Goal: Information Seeking & Learning: Learn about a topic

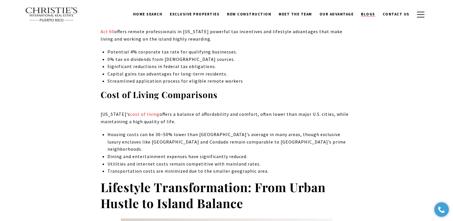
scroll to position [489, 0]
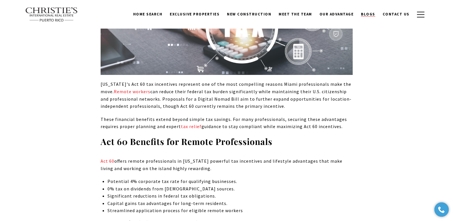
click at [370, 14] on span "Blogs" at bounding box center [368, 14] width 14 height 5
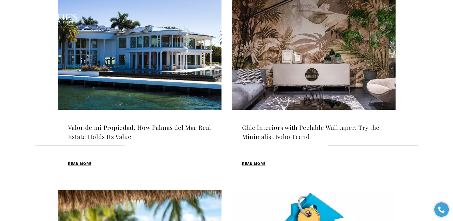
scroll to position [201, 0]
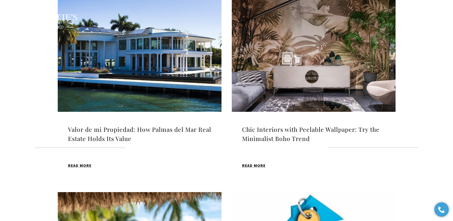
click at [163, 45] on img at bounding box center [140, 54] width 164 height 115
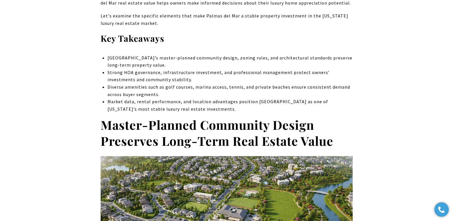
scroll to position [387, 0]
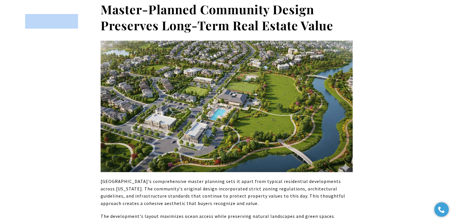
drag, startPoint x: 102, startPoint y: 12, endPoint x: 310, endPoint y: 7, distance: 208.1
click at [310, 7] on div "Home Search Dorado Beach Rio Grande Humacao Coastal San Juan Guaynabo Puerto Ri…" at bounding box center [227, 21] width 412 height 29
click at [316, 9] on div "Home Search Dorado Beach Rio Grande Humacao Coastal San Juan Guaynabo Puerto Ri…" at bounding box center [227, 21] width 412 height 29
drag, startPoint x: 317, startPoint y: 11, endPoint x: 124, endPoint y: 13, distance: 192.6
click at [138, 13] on div "Home Search Dorado Beach Rio Grande Humacao Coastal San Juan Guaynabo Puerto Ri…" at bounding box center [226, 21] width 403 height 21
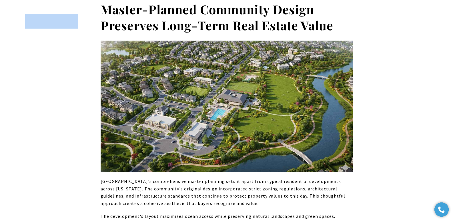
drag, startPoint x: 102, startPoint y: 8, endPoint x: 241, endPoint y: 10, distance: 138.9
click at [236, 9] on div "Home Search Dorado Beach Rio Grande Humacao Coastal San Juan Guaynabo Puerto Ri…" at bounding box center [227, 21] width 412 height 29
click at [304, 8] on div "Home Search Dorado Beach Rio Grande Humacao Coastal San Juan Guaynabo Puerto Ri…" at bounding box center [227, 21] width 412 height 29
click at [101, 181] on p "Palmas del Mar's comprehensive master planning sets it apart from typical resid…" at bounding box center [227, 192] width 252 height 29
drag, startPoint x: 101, startPoint y: 7, endPoint x: 300, endPoint y: 12, distance: 198.4
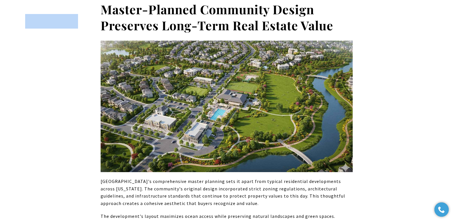
click at [298, 12] on div "Home Search Dorado Beach Rio Grande Humacao Coastal San Juan Guaynabo Puerto Ri…" at bounding box center [227, 21] width 412 height 29
click at [332, 6] on div "Home Search Dorado Beach Rio Grande Humacao Coastal San Juan Guaynabo Puerto Ri…" at bounding box center [226, 14] width 453 height 29
drag, startPoint x: 320, startPoint y: 9, endPoint x: 108, endPoint y: 13, distance: 211.2
click at [108, 13] on div "Home Search Dorado Beach Rio Grande Humacao Coastal San Juan Guaynabo Puerto Ri…" at bounding box center [227, 21] width 412 height 29
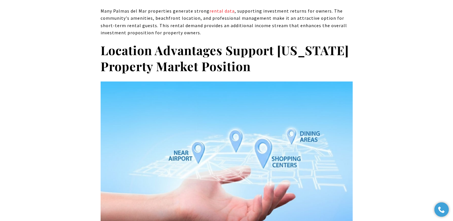
scroll to position [1822, 0]
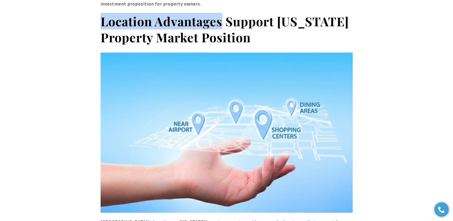
drag, startPoint x: 102, startPoint y: 15, endPoint x: 223, endPoint y: 18, distance: 120.6
click at [223, 18] on strong "Location Advantages Support Puerto Rico Property Market Position" at bounding box center [225, 29] width 248 height 33
copy strong "Location Advantages"
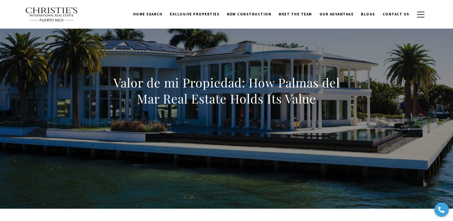
scroll to position [0, 0]
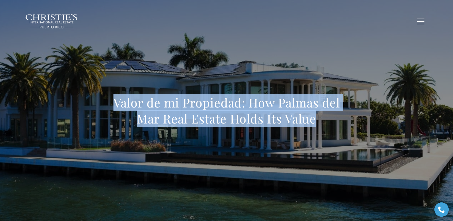
drag, startPoint x: 149, startPoint y: 103, endPoint x: 351, endPoint y: 117, distance: 202.3
click at [351, 117] on h1 "Valor de mi Propiedad: How Palmas del Mar Real Estate Holds Its Value" at bounding box center [227, 111] width 252 height 32
copy h1 "Valor de mi Propiedad: How Palmas del Mar Real Estate Holds Its Value"
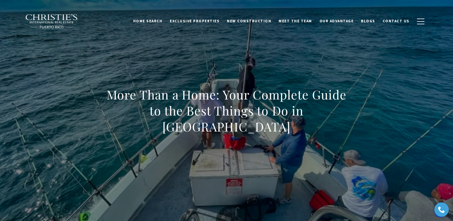
click at [263, 71] on div "More Than a Home: Your Complete Guide to the Best Things to Do in Palmas Del Mar" at bounding box center [227, 114] width 400 height 171
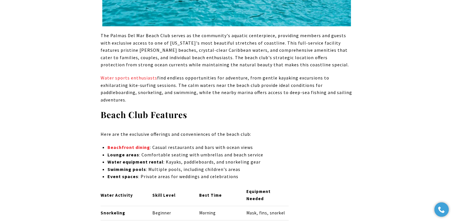
scroll to position [981, 0]
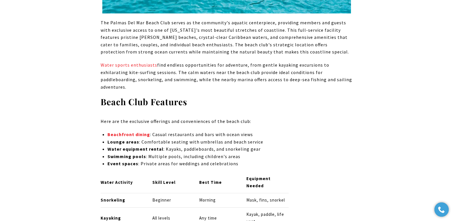
click at [296, 63] on p "Water sports enthusiasts find endless opportunities for adventure, from gentle …" at bounding box center [227, 75] width 252 height 29
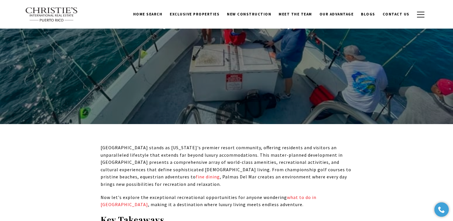
scroll to position [0, 0]
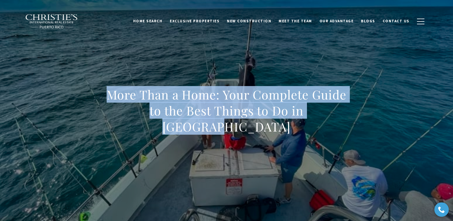
drag, startPoint x: 108, startPoint y: 94, endPoint x: 182, endPoint y: 1, distance: 119.2
click at [316, 117] on h1 "More Than a Home: Your Complete Guide to the Best Things to Do in Palmas Del Mar" at bounding box center [227, 111] width 252 height 48
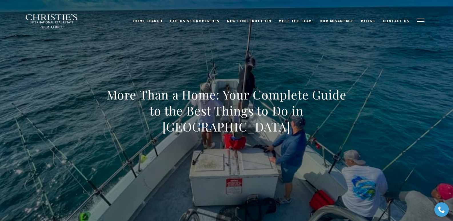
drag, startPoint x: 330, startPoint y: 125, endPoint x: 84, endPoint y: 90, distance: 249.2
click at [330, 125] on h1 "More Than a Home: Your Complete Guide to the Best Things to Do in Palmas Del Mar" at bounding box center [227, 111] width 252 height 48
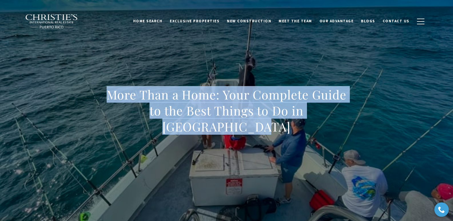
drag, startPoint x: 104, startPoint y: 101, endPoint x: 386, endPoint y: 134, distance: 284.1
click at [386, 134] on div "More Than a Home: Your Complete Guide to the Best Things to Do in Palmas Del Mar" at bounding box center [227, 114] width 400 height 171
copy h1 "More Than a Home: Your Complete Guide to the Best Things to Do in Palmas Del Mar"
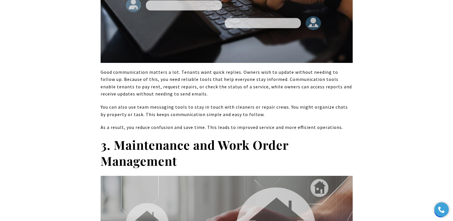
scroll to position [826, 0]
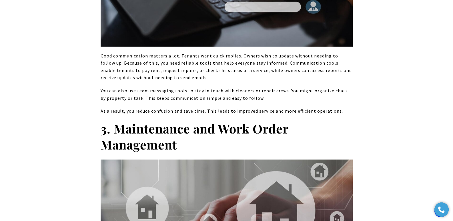
drag, startPoint x: 455, startPoint y: 10, endPoint x: 454, endPoint y: 53, distance: 43.2
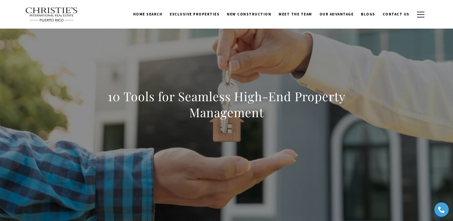
scroll to position [0, 0]
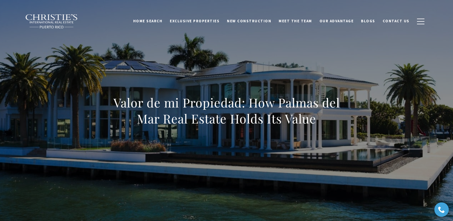
click at [172, 90] on div "Valor de mi Propiedad: How Palmas del Mar Real Estate Holds Its Value" at bounding box center [227, 114] width 400 height 171
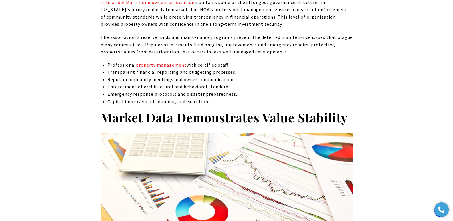
scroll to position [1414, 0]
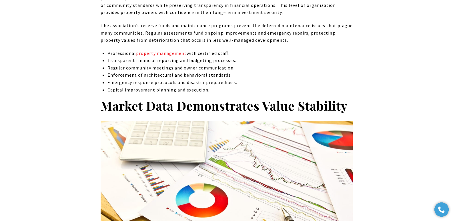
click at [157, 79] on p "Emergency response protocols and disaster preparedness." at bounding box center [229, 82] width 245 height 7
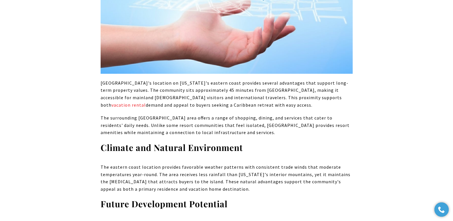
click at [188, 114] on p "The surrounding Humacao area offers a range of shopping, dining, and services t…" at bounding box center [227, 125] width 252 height 22
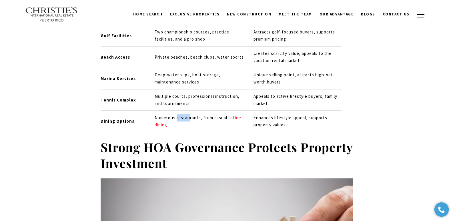
scroll to position [873, 0]
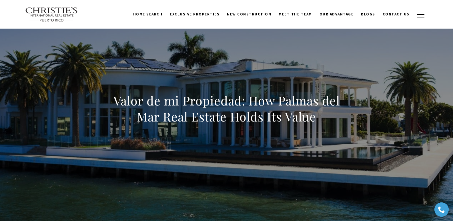
scroll to position [0, 0]
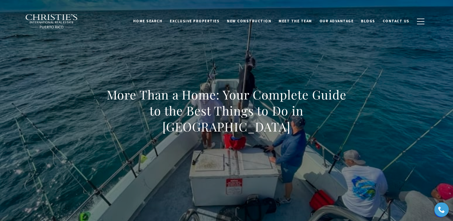
drag, startPoint x: 169, startPoint y: 60, endPoint x: 171, endPoint y: 64, distance: 4.4
click at [171, 63] on div "More Than a Home: Your Complete Guide to the Best Things to Do in [GEOGRAPHIC_D…" at bounding box center [227, 114] width 400 height 171
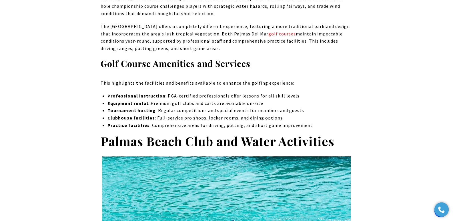
scroll to position [2569, 0]
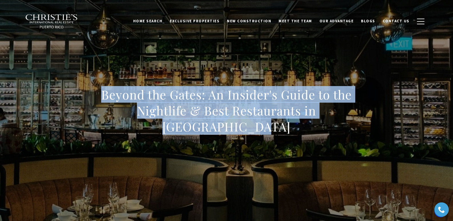
drag, startPoint x: 88, startPoint y: 101, endPoint x: 315, endPoint y: 129, distance: 228.7
click at [315, 129] on div "Beyond the Gates: An Insider's Guide to the Nightlife & Best Restaurants in [GE…" at bounding box center [227, 114] width 400 height 171
copy h1 "Beyond the Gates: An Insider's Guide to the Nightlife & Best Restaurants in [GE…"
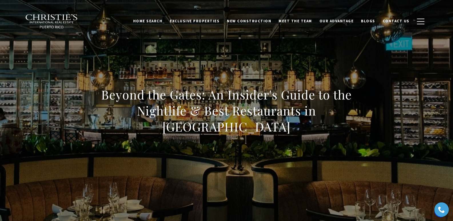
click at [52, 71] on div "Beyond the Gates: An Insider's Guide to the Nightlife & Best Restaurants in [GE…" at bounding box center [227, 114] width 400 height 171
click at [227, 77] on div "Beyond the Gates: An Insider's Guide to the Nightlife & Best Restaurants in [GE…" at bounding box center [227, 114] width 400 height 171
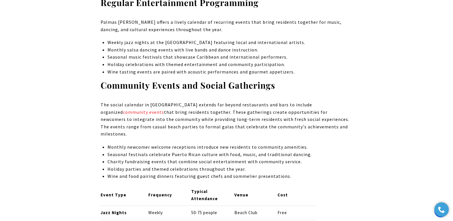
scroll to position [2631, 0]
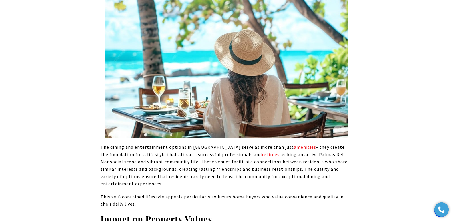
drag, startPoint x: 322, startPoint y: 124, endPoint x: 298, endPoint y: 114, distance: 25.2
click at [321, 143] on p "The dining and entertainment options in [GEOGRAPHIC_DATA] serve as more than ju…" at bounding box center [227, 165] width 252 height 44
